Goal: Complete application form: Complete application form

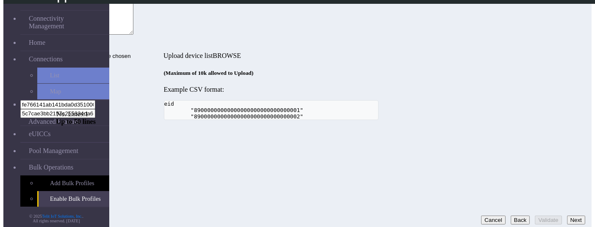
scroll to position [39, 0]
click at [364, 120] on div "Step 1: Task selection Step 2: Profile pool selection Step 3: EID selection Ste…" at bounding box center [270, 48] width 429 height 144
click at [133, 35] on textarea "89033024103401150100000000000000" at bounding box center [94, 14] width 77 height 41
drag, startPoint x: 533, startPoint y: 214, endPoint x: 532, endPoint y: 202, distance: 11.5
click at [535, 216] on button "Validate" at bounding box center [548, 220] width 27 height 9
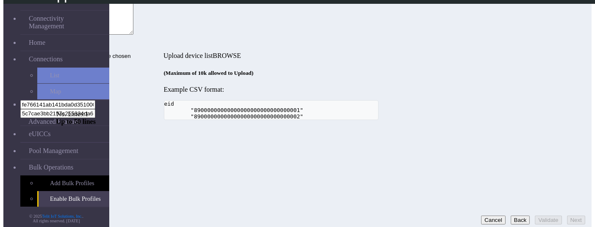
scroll to position [0, 0]
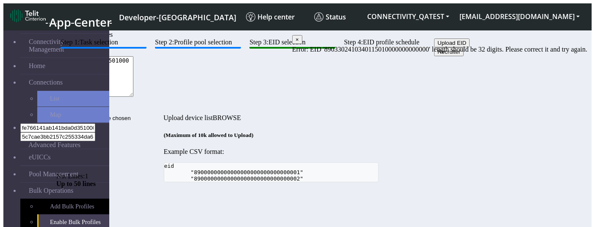
click at [133, 97] on textarea "8903302410340115010000000000000" at bounding box center [94, 76] width 77 height 41
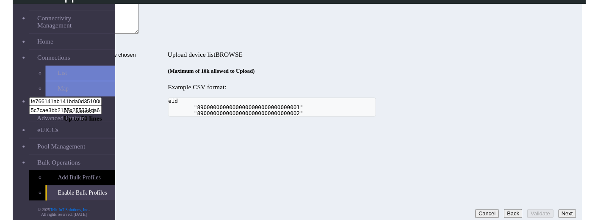
scroll to position [39, 0]
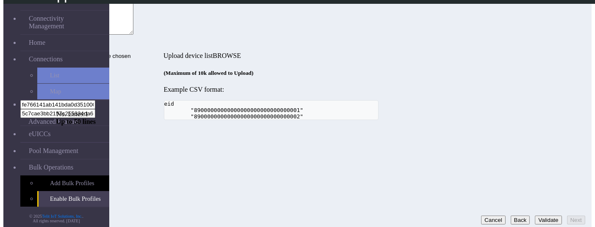
click at [536, 216] on button "Validate" at bounding box center [548, 220] width 27 height 9
click at [133, 35] on textarea "89033024103401150100000000000009" at bounding box center [94, 14] width 77 height 41
type textarea "89033024103401150100000000000000"
click at [537, 216] on button "Validate" at bounding box center [548, 220] width 27 height 9
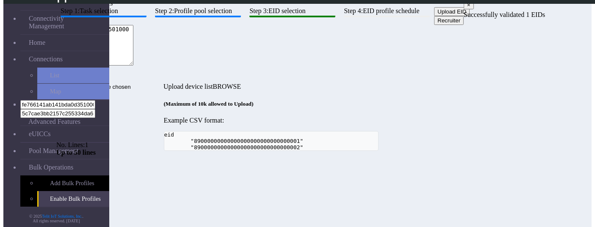
click at [420, 151] on div "Step 1: Task selection Step 2: Profile pool selection Step 3: EID selection Ste…" at bounding box center [270, 79] width 429 height 144
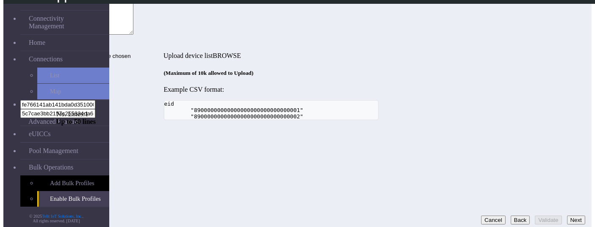
click at [511, 216] on button "Back" at bounding box center [520, 220] width 19 height 9
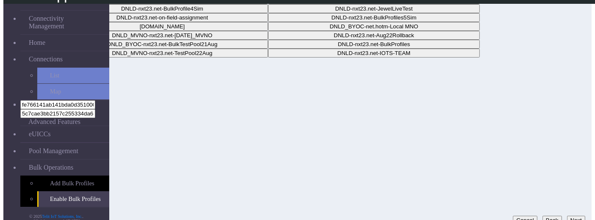
click at [573, 216] on button "Next" at bounding box center [576, 220] width 18 height 9
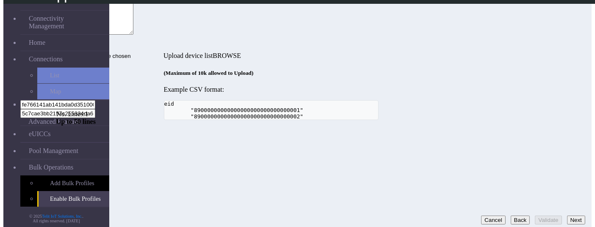
click at [133, 35] on textarea "89033024103401150100000000000000" at bounding box center [94, 14] width 77 height 41
type textarea "89033024103401150100000000000009"
click at [396, 120] on div "Step 1: Task selection Step 2: Profile pool selection Step 3: EID selection Ste…" at bounding box center [270, 48] width 429 height 144
click at [539, 216] on button "Validate" at bounding box center [548, 220] width 27 height 9
click at [571, 216] on button "Next" at bounding box center [576, 220] width 18 height 9
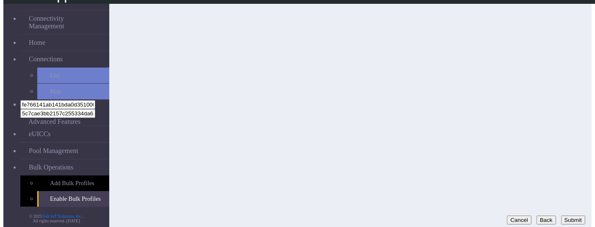
click at [543, 216] on button "Back" at bounding box center [545, 220] width 19 height 9
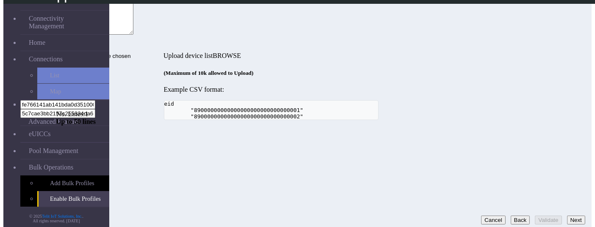
click at [511, 216] on button "Back" at bounding box center [520, 220] width 19 height 9
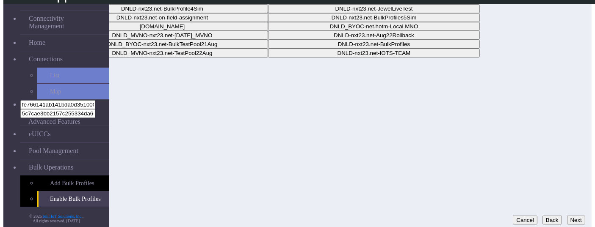
click at [542, 216] on button "Back" at bounding box center [551, 220] width 19 height 9
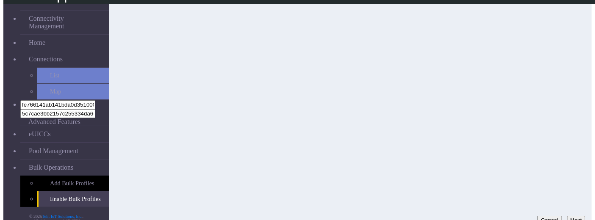
click at [576, 216] on button "Next" at bounding box center [576, 220] width 18 height 9
